Goal: Navigation & Orientation: Find specific page/section

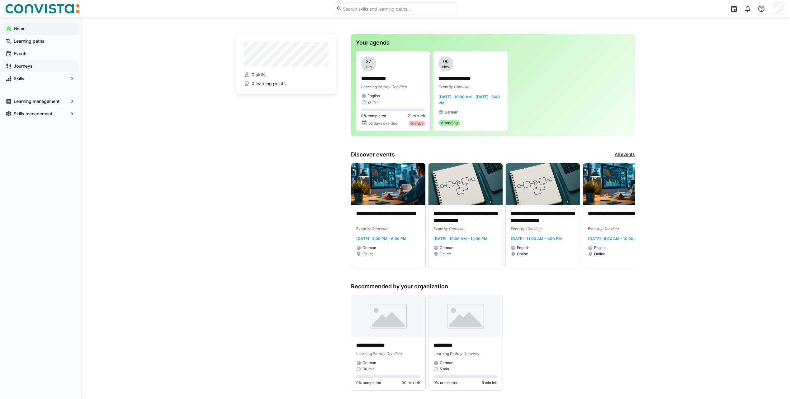
click at [0, 0] on app-navigation-label "Journeys" at bounding box center [0, 0] width 0 height 0
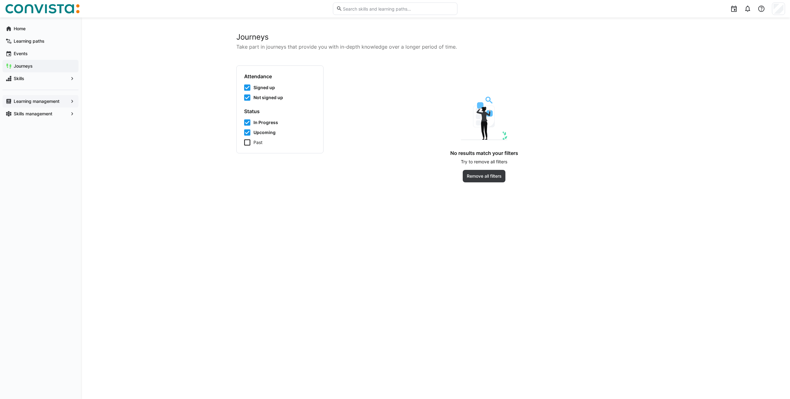
click at [0, 0] on app-navigation-label "Learning management" at bounding box center [0, 0] width 0 height 0
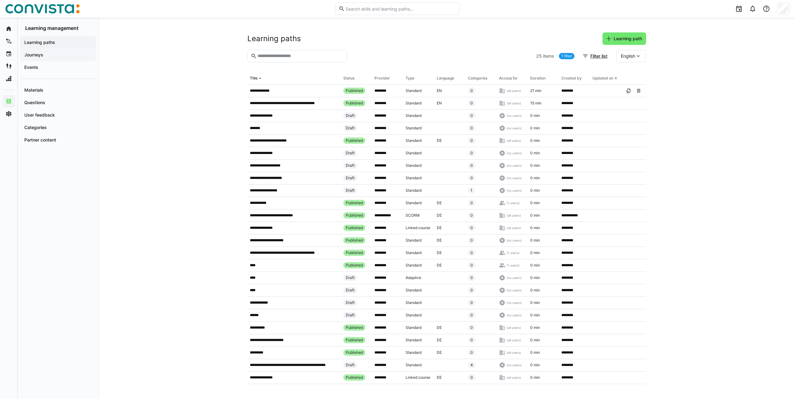
click at [54, 53] on span "Journeys" at bounding box center [57, 55] width 69 height 6
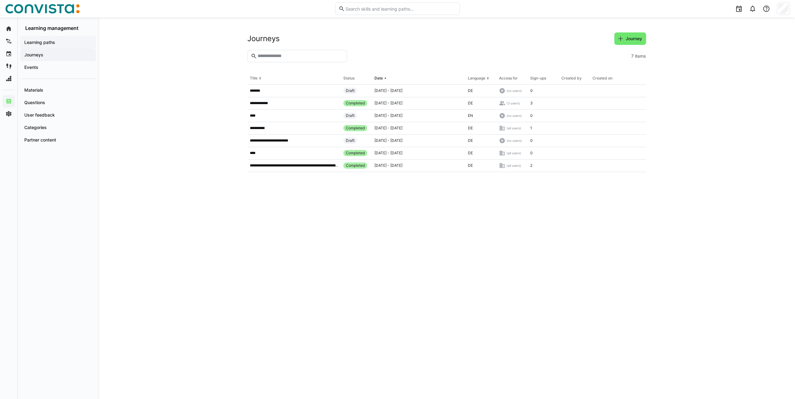
click at [65, 43] on span "Learning paths" at bounding box center [57, 42] width 69 height 6
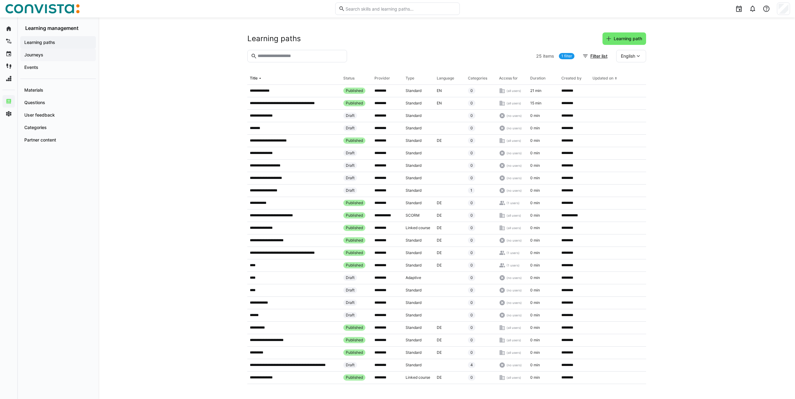
click at [47, 55] on span "Journeys" at bounding box center [57, 55] width 69 height 6
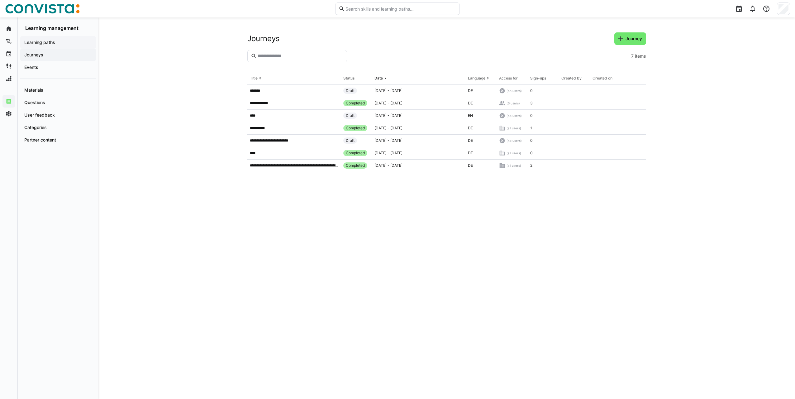
click at [50, 45] on span "Learning paths" at bounding box center [57, 42] width 69 height 6
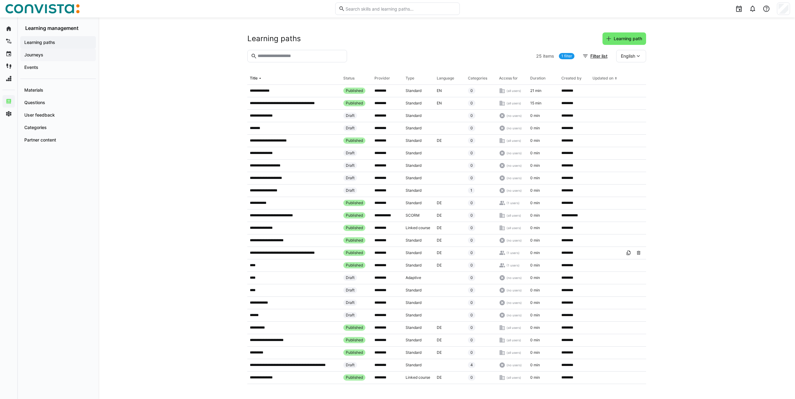
click at [0, 0] on app-navigation-label "Journeys" at bounding box center [0, 0] width 0 height 0
